Goal: Transaction & Acquisition: Purchase product/service

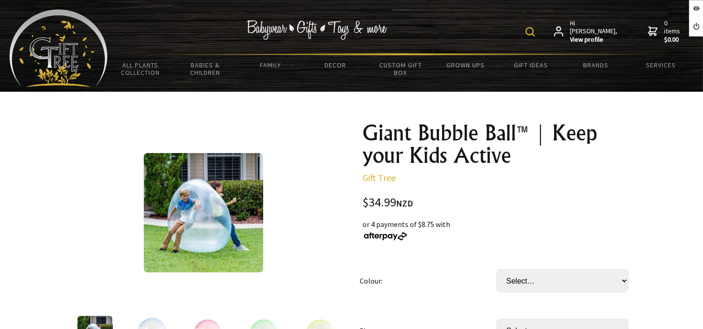
scroll to position [1581, 0]
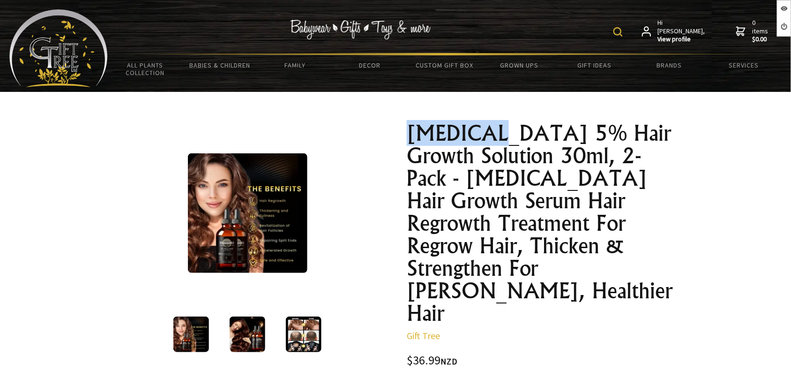
drag, startPoint x: 409, startPoint y: 129, endPoint x: 486, endPoint y: 135, distance: 77.1
click at [486, 135] on h1 "Minoxidil 5% Hair Growth Solution 30ml, 2-Pack - Biotin Hair Growth Serum Hair …" at bounding box center [544, 223] width 274 height 202
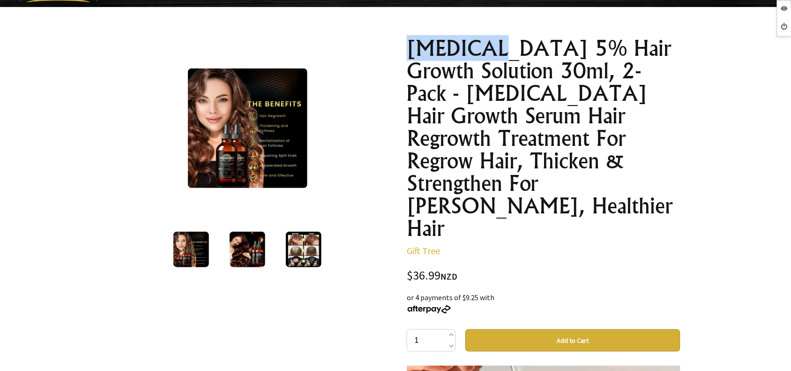
scroll to position [59, 0]
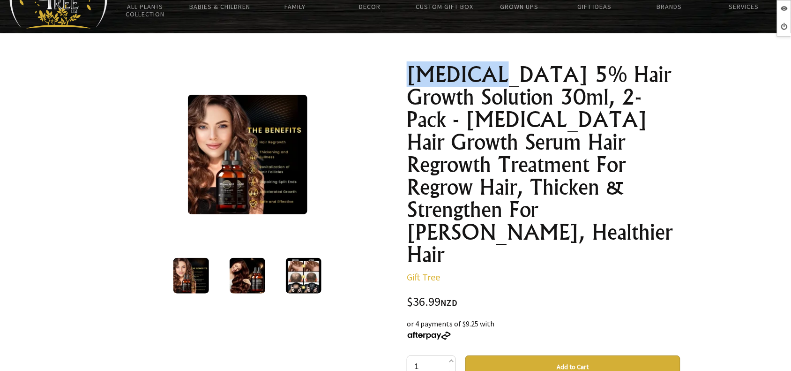
click at [265, 148] on img at bounding box center [247, 154] width 119 height 119
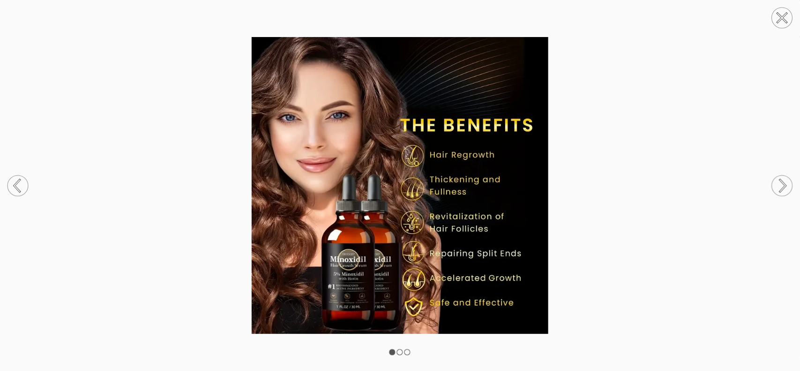
drag, startPoint x: 374, startPoint y: 230, endPoint x: 773, endPoint y: 174, distance: 403.2
click at [373, 231] on img at bounding box center [400, 185] width 800 height 297
click at [780, 177] on circle at bounding box center [782, 185] width 21 height 21
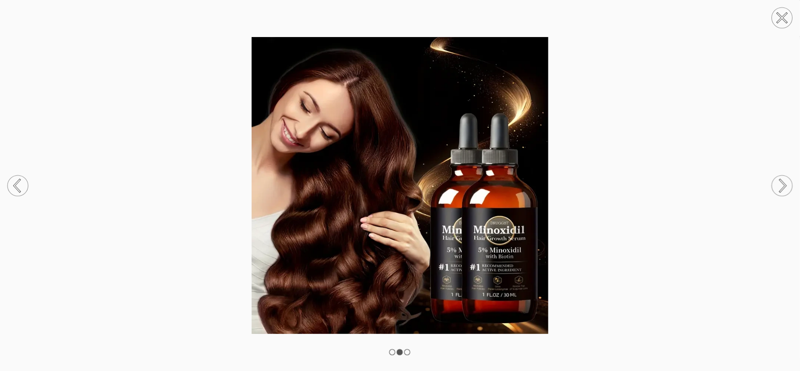
click at [524, 217] on img at bounding box center [400, 185] width 800 height 297
drag, startPoint x: 778, startPoint y: 13, endPoint x: 770, endPoint y: 16, distance: 8.6
click at [777, 15] on icon at bounding box center [782, 18] width 36 height 36
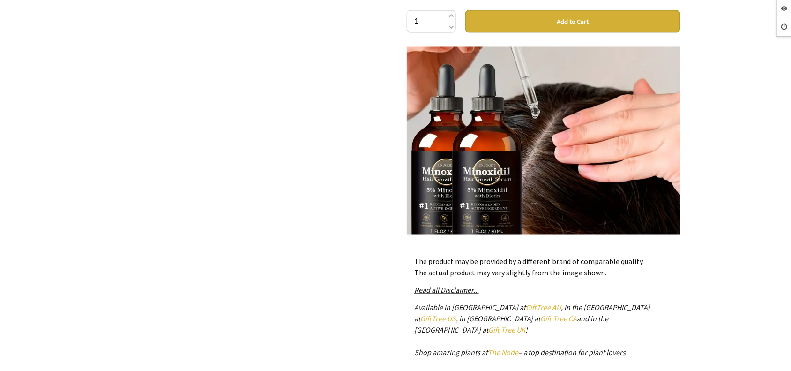
scroll to position [293, 0]
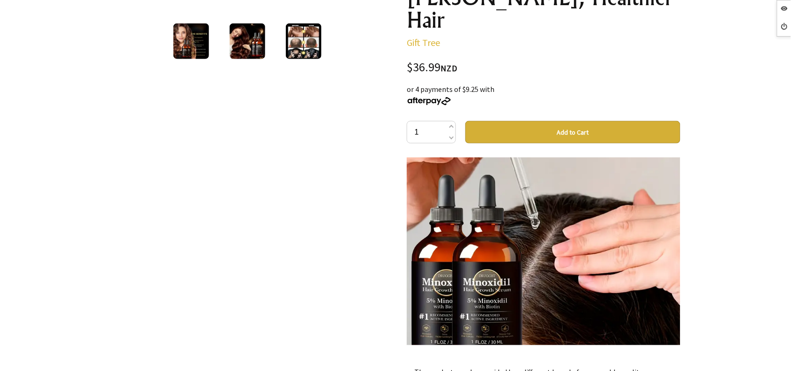
click at [529, 164] on img at bounding box center [544, 239] width 274 height 274
click at [527, 166] on img at bounding box center [544, 239] width 274 height 274
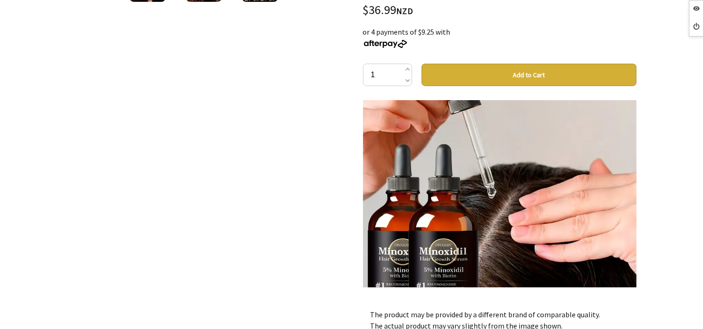
scroll to position [559, 0]
